Goal: Go to known website: Access a specific website the user already knows

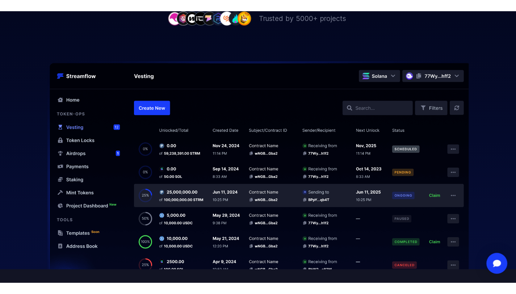
scroll to position [253, 0]
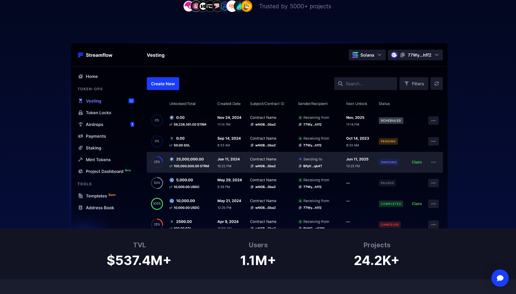
click at [415, 24] on div at bounding box center [258, 119] width 516 height 218
click at [429, 56] on img at bounding box center [257, 135] width 463 height 187
click at [411, 58] on img at bounding box center [257, 135] width 463 height 187
click at [93, 76] on img at bounding box center [257, 135] width 463 height 187
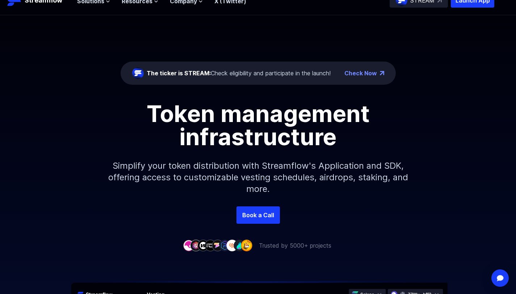
scroll to position [0, 0]
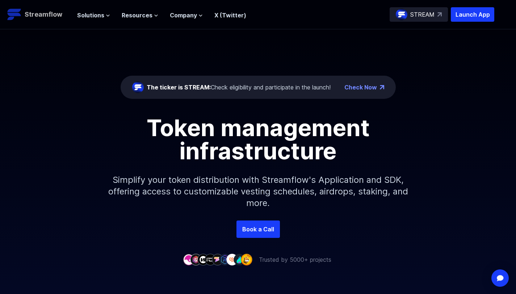
click at [45, 13] on p "Streamflow" at bounding box center [44, 14] width 38 height 10
click at [480, 17] on p "Launch App" at bounding box center [472, 14] width 43 height 14
